Goal: Complete application form

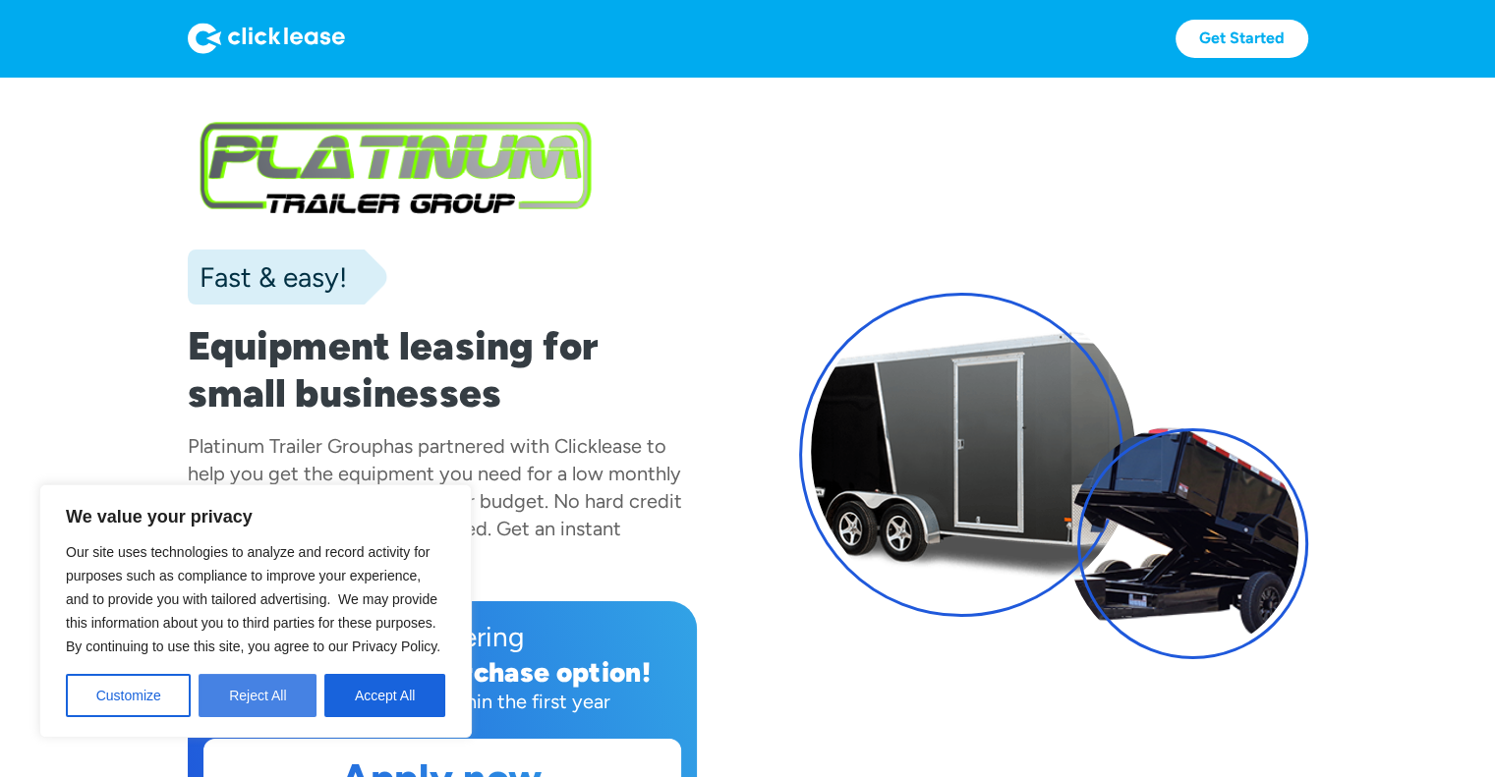
click at [256, 698] on button "Reject All" at bounding box center [257, 695] width 118 height 43
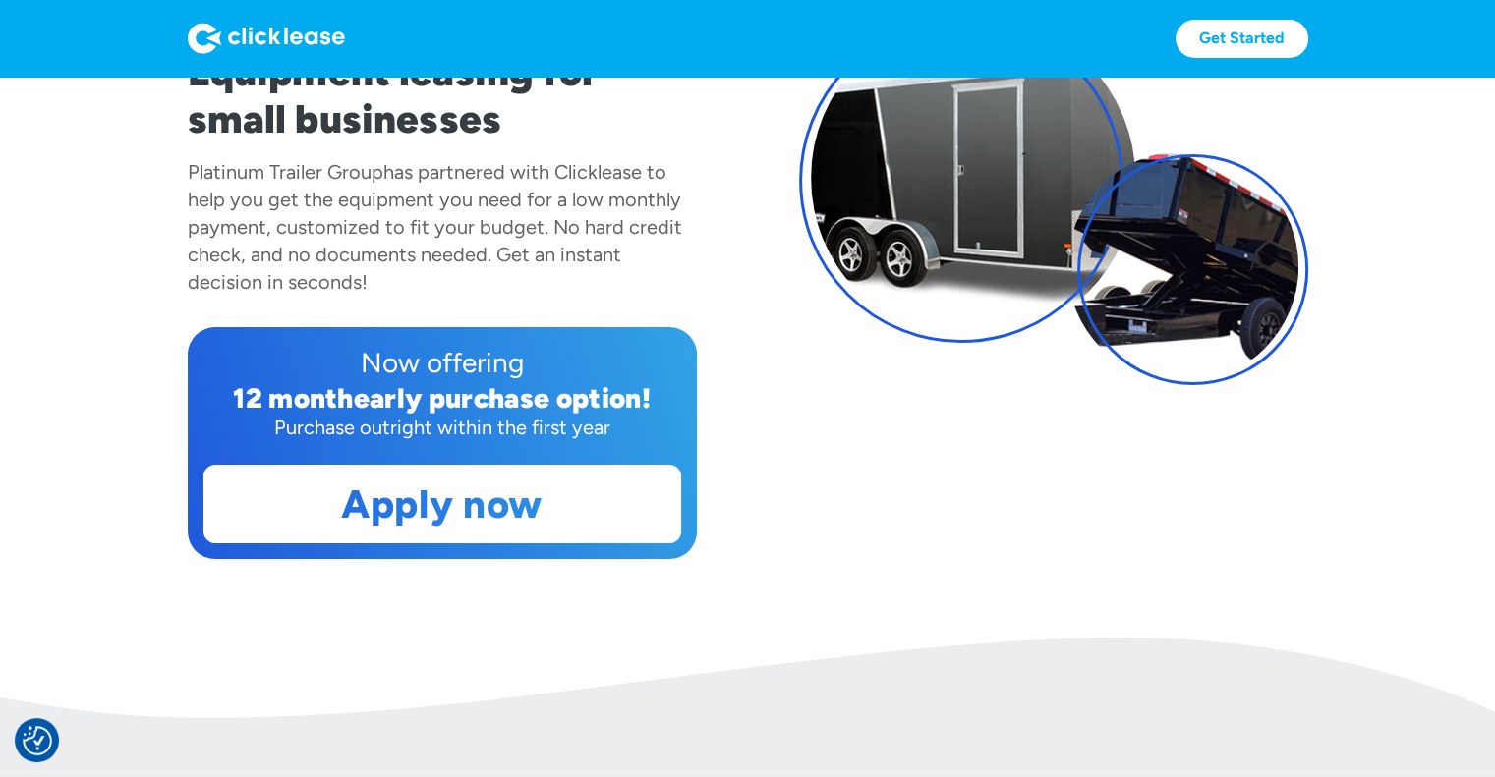
scroll to position [273, 0]
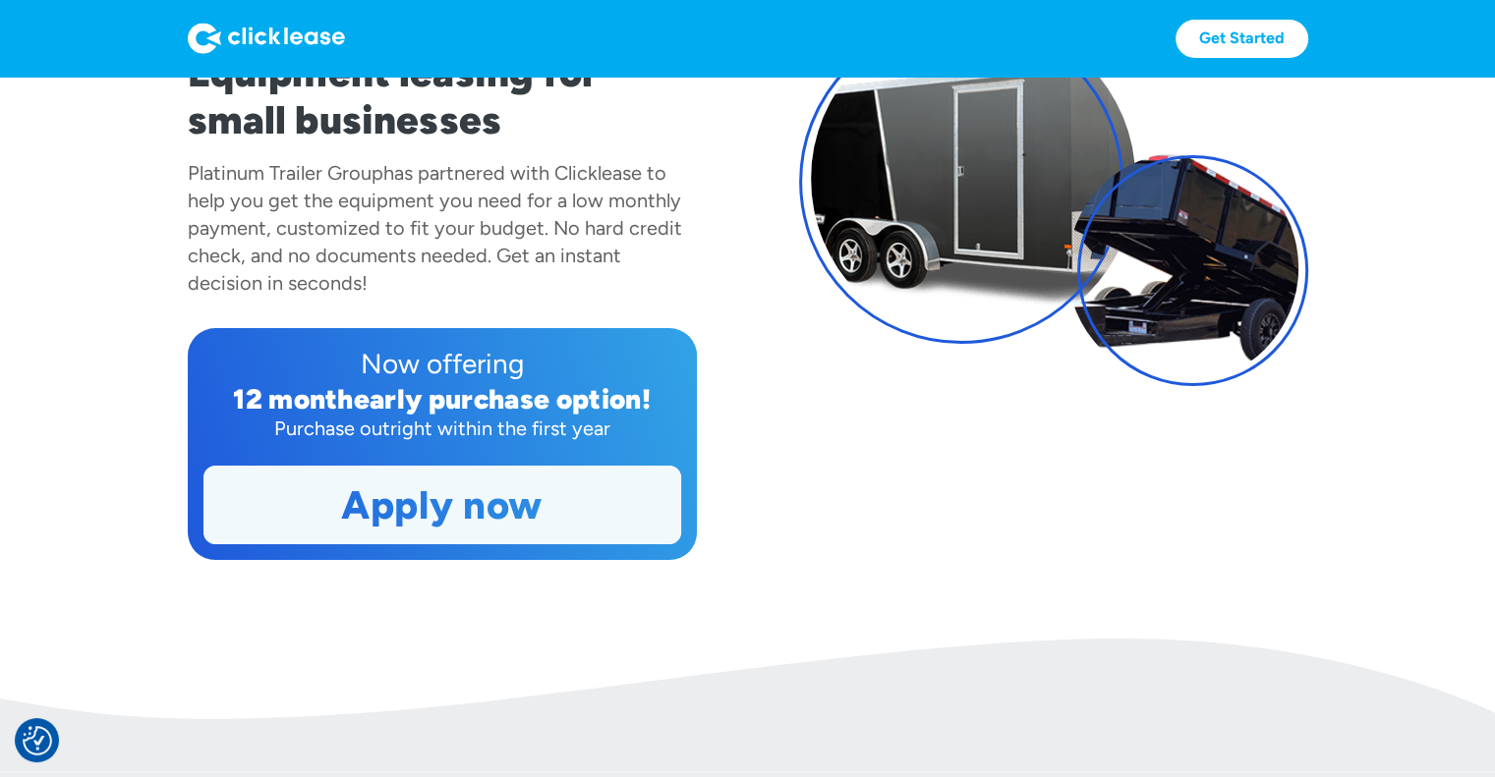
click at [385, 530] on link "Apply now" at bounding box center [442, 505] width 476 height 77
